Goal: Task Accomplishment & Management: Use online tool/utility

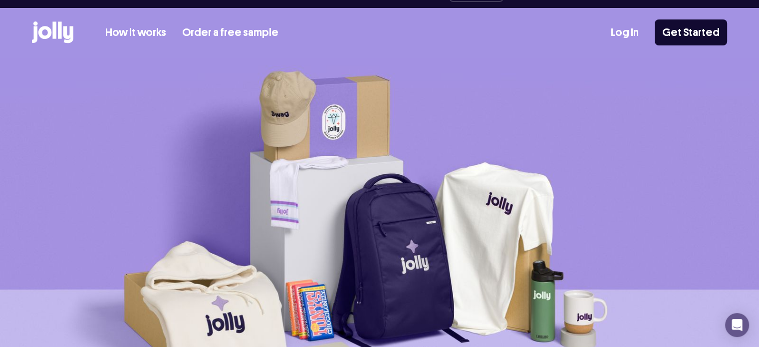
click at [638, 24] on div "Log In Get Started" at bounding box center [668, 32] width 116 height 26
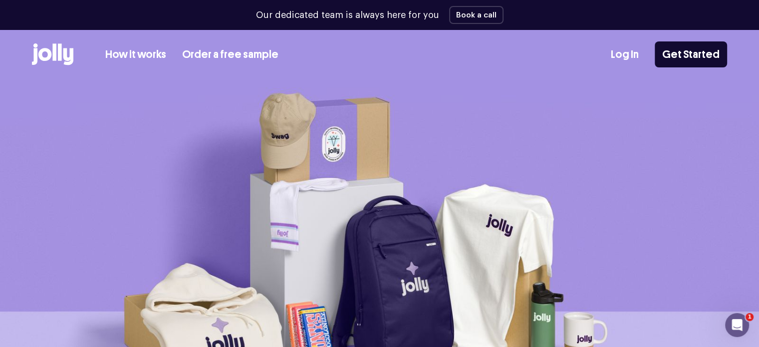
click at [623, 52] on link "Log In" at bounding box center [624, 54] width 28 height 16
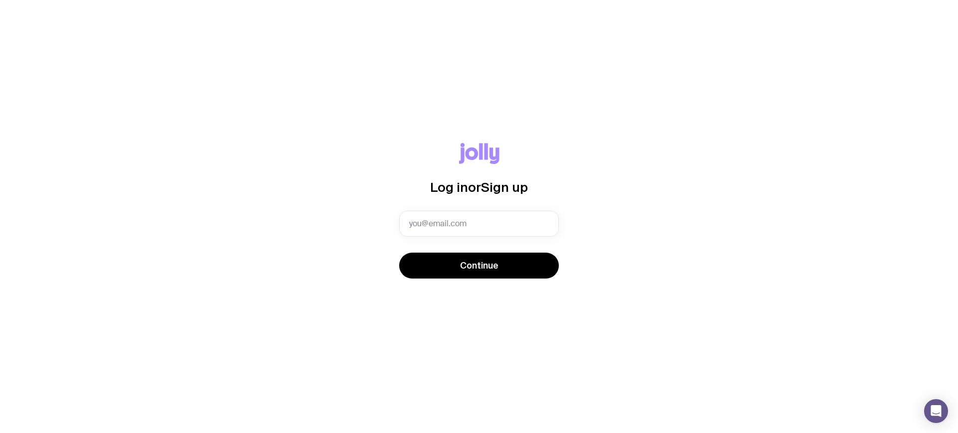
click at [491, 222] on input "text" at bounding box center [479, 224] width 160 height 26
type input "[EMAIL_ADDRESS][DOMAIN_NAME]"
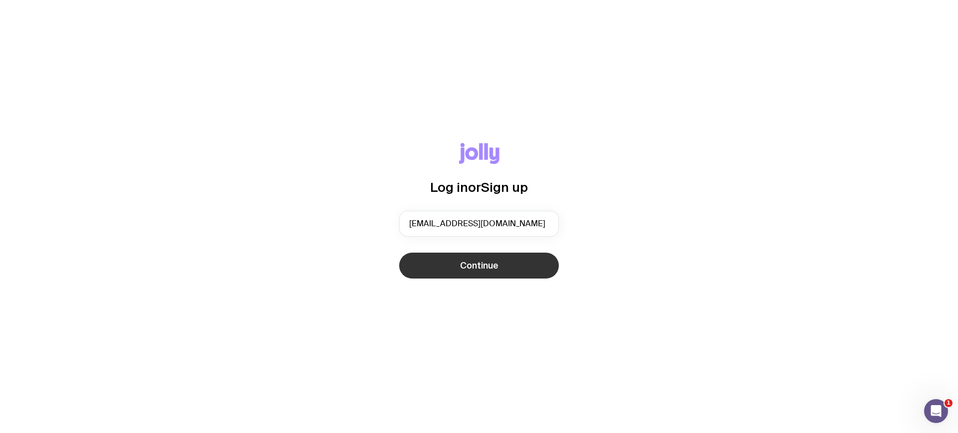
click at [492, 263] on span "Continue" at bounding box center [479, 266] width 38 height 12
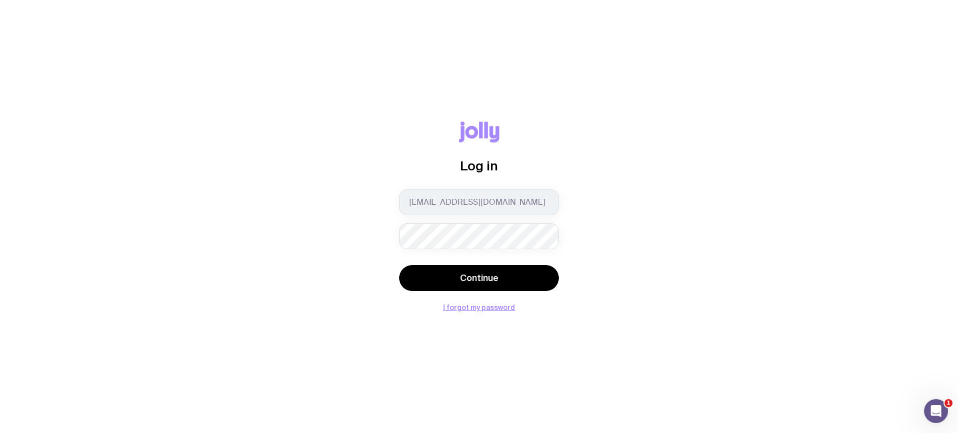
click at [399, 265] on button "Continue" at bounding box center [479, 278] width 160 height 26
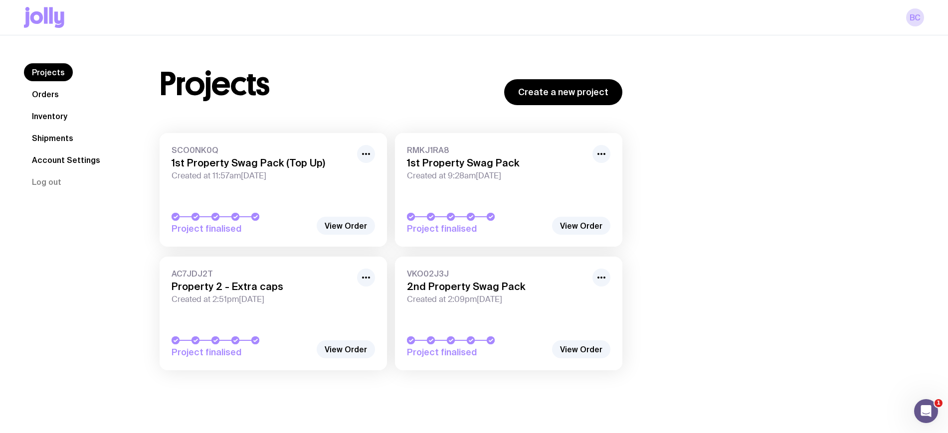
click at [53, 142] on link "Shipments" at bounding box center [52, 138] width 57 height 18
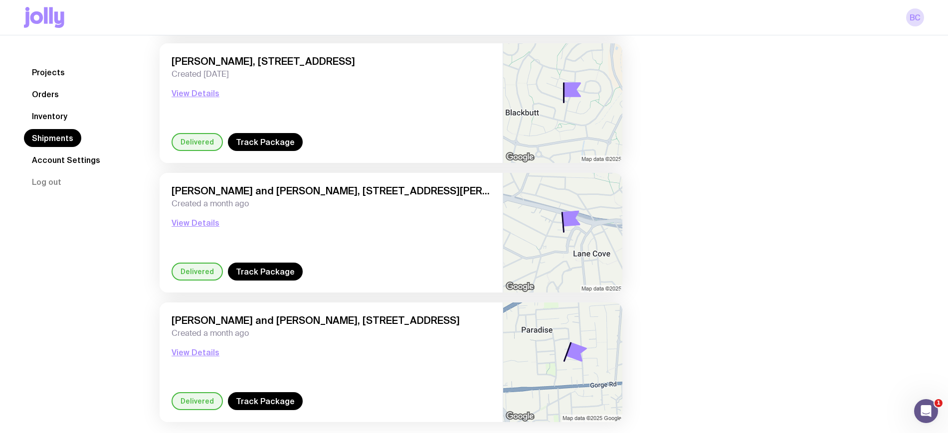
scroll to position [1312, 0]
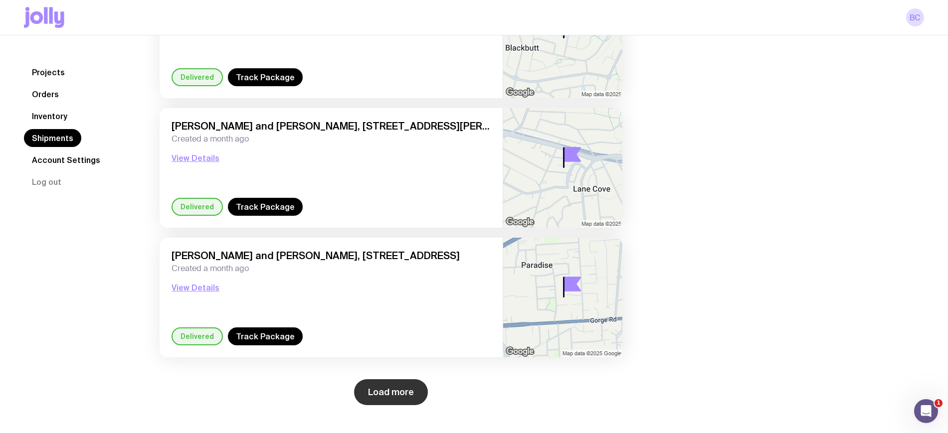
click at [393, 385] on button "Load more" at bounding box center [391, 393] width 74 height 26
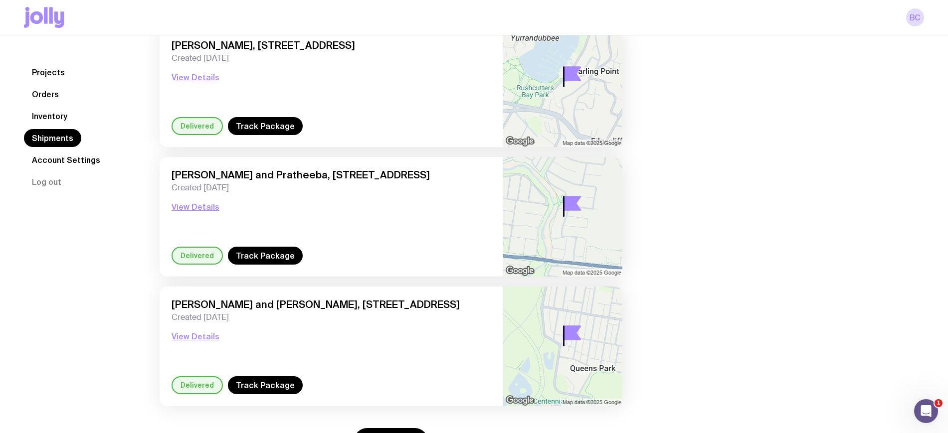
scroll to position [2868, 0]
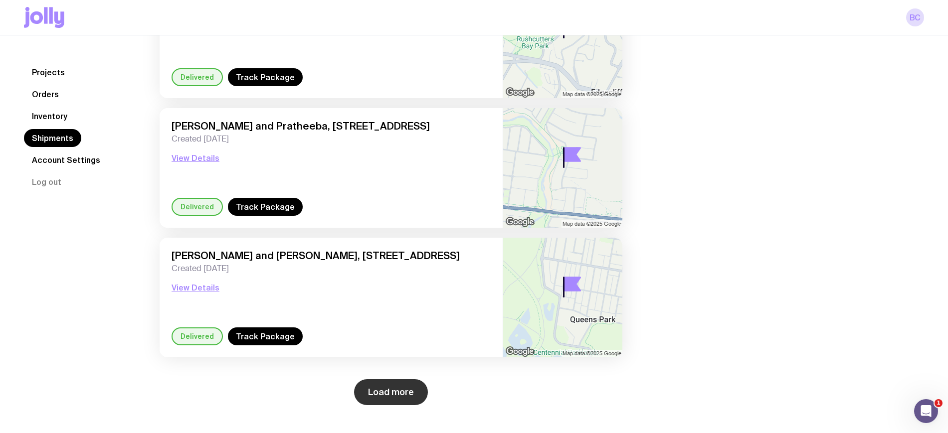
click at [414, 390] on button "Load more" at bounding box center [391, 393] width 74 height 26
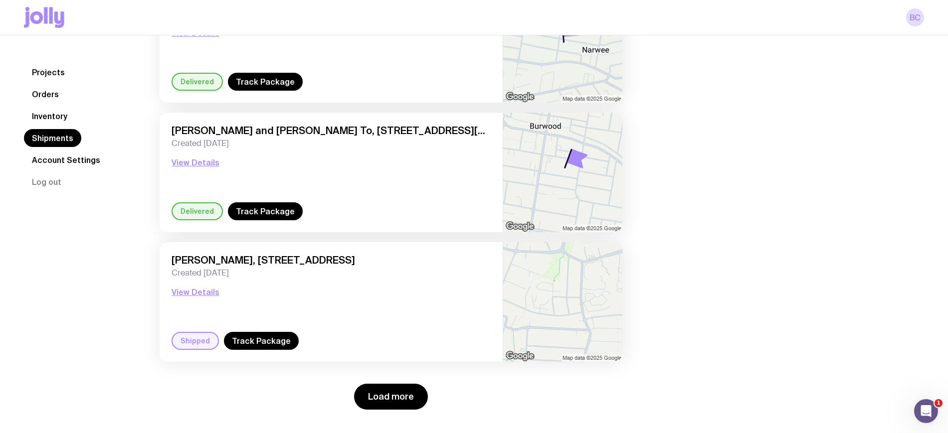
scroll to position [4424, 0]
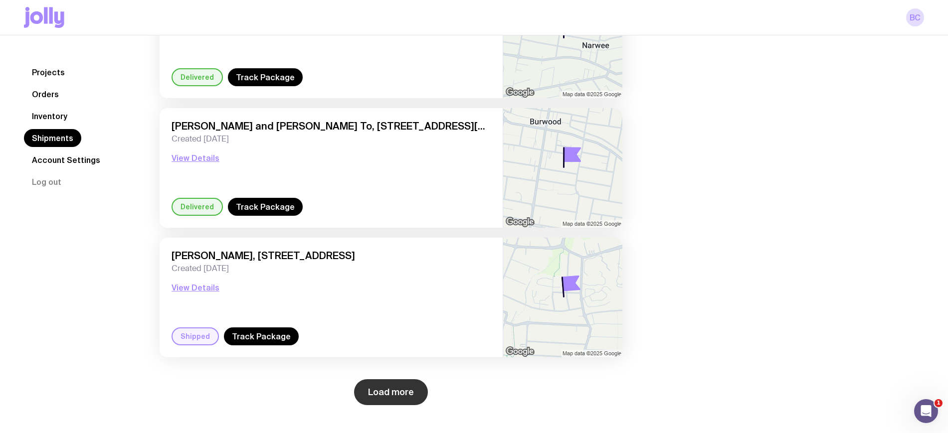
click at [405, 393] on button "Load more" at bounding box center [391, 393] width 74 height 26
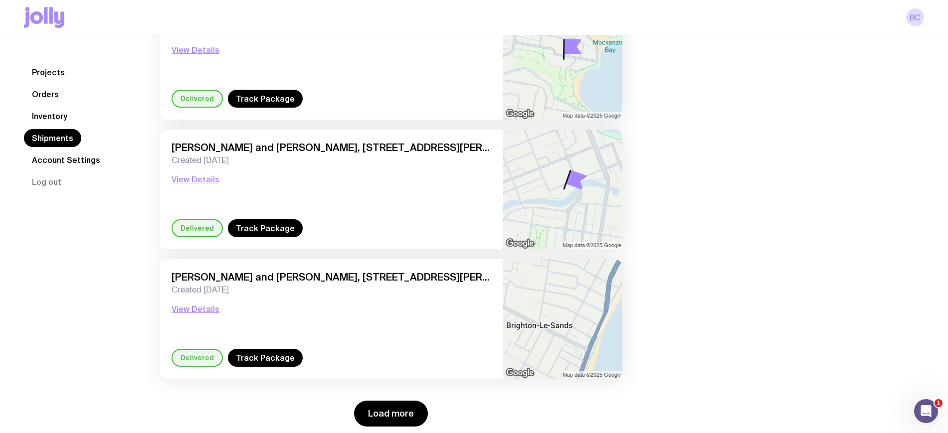
scroll to position [5980, 0]
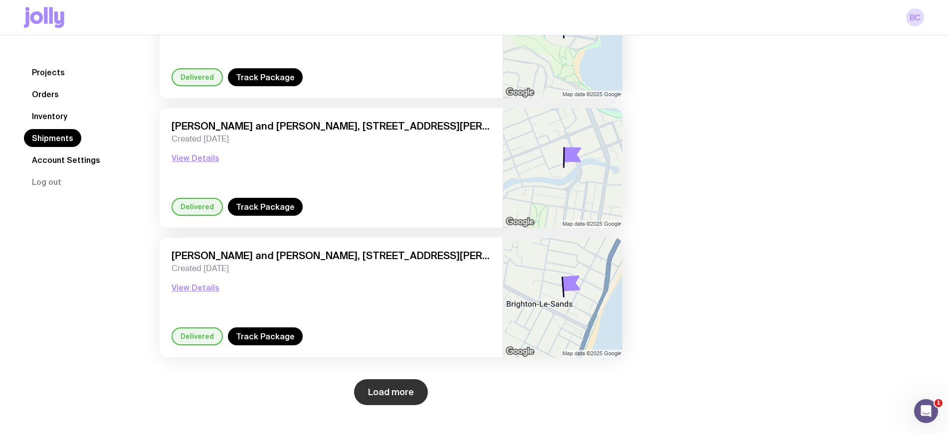
click at [411, 404] on button "Load more" at bounding box center [391, 393] width 74 height 26
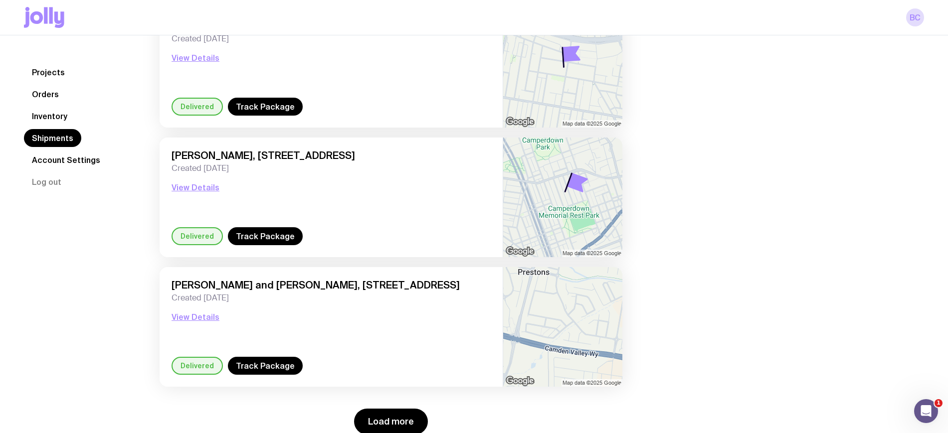
scroll to position [7536, 0]
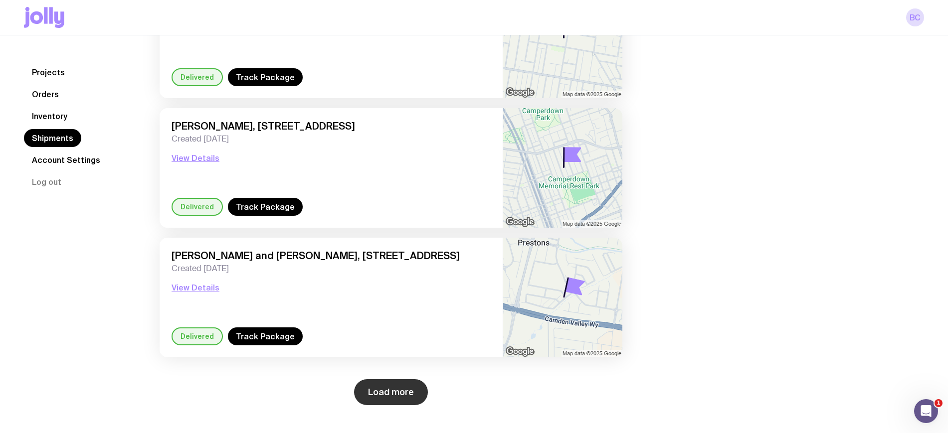
click at [400, 386] on button "Load more" at bounding box center [391, 393] width 74 height 26
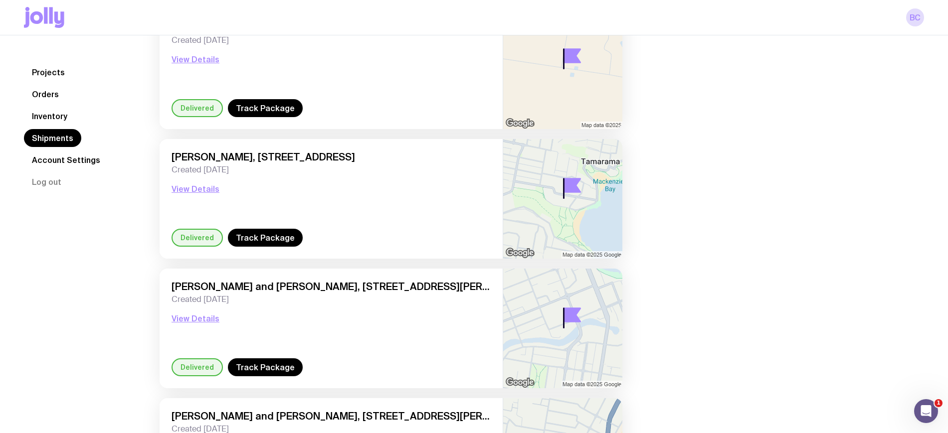
scroll to position [5758, 0]
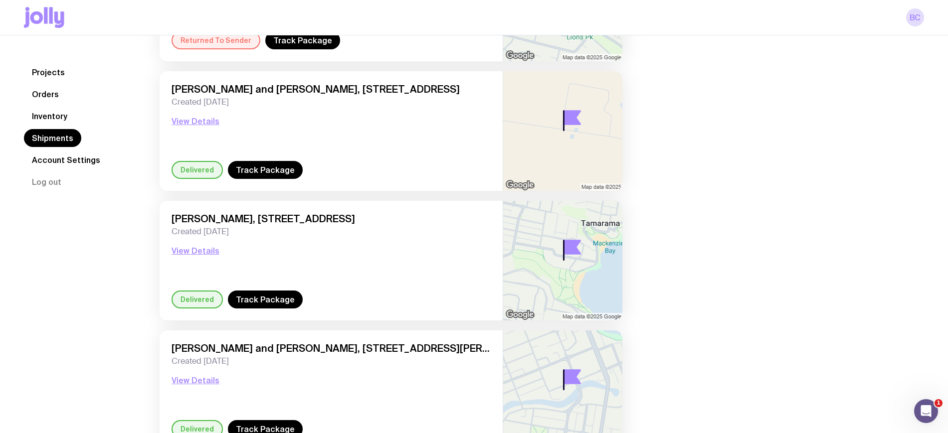
click at [52, 114] on link "Inventory" at bounding box center [49, 116] width 51 height 18
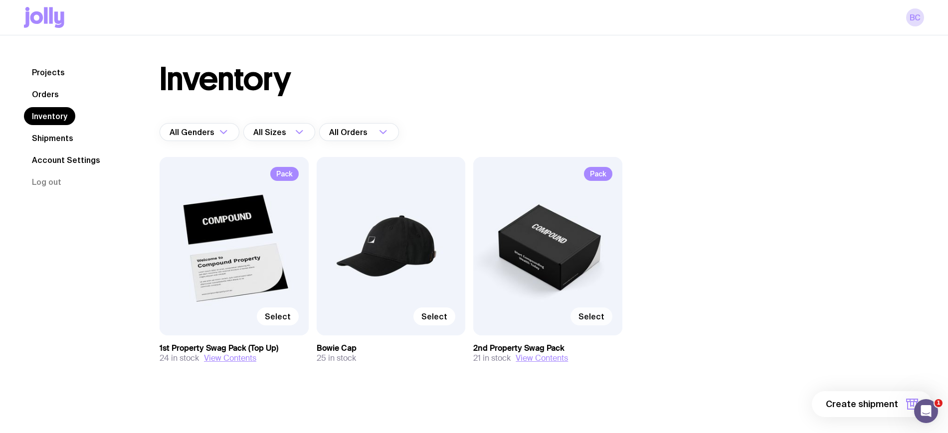
click at [588, 315] on span "Select" at bounding box center [592, 317] width 26 height 10
click at [0, 0] on input "Select" at bounding box center [0, 0] width 0 height 0
click at [895, 409] on span "1 item" at bounding box center [885, 405] width 25 height 12
